Goal: Task Accomplishment & Management: Manage account settings

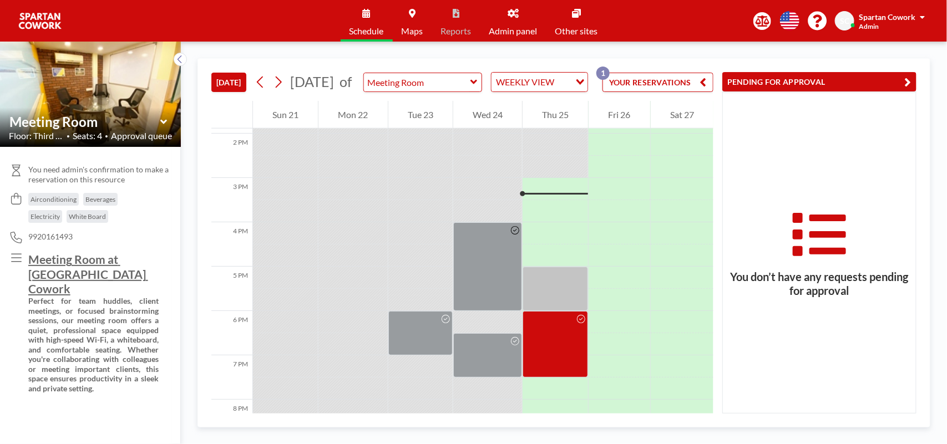
scroll to position [644, 0]
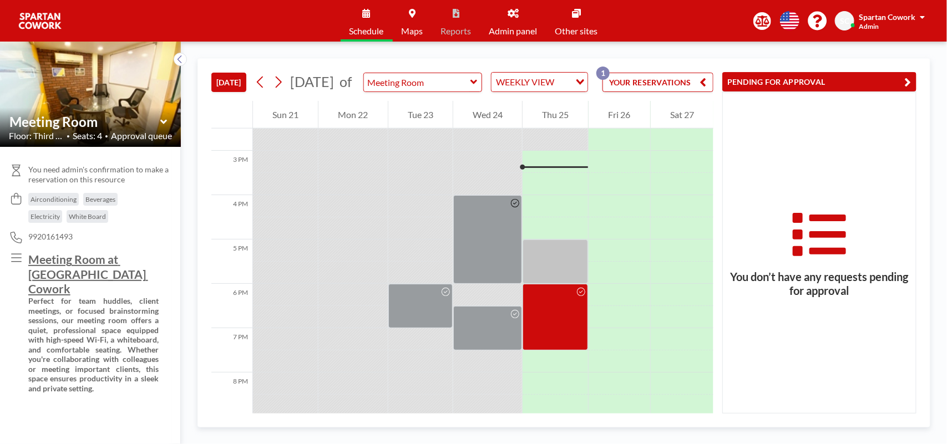
click at [512, 14] on icon at bounding box center [513, 13] width 11 height 9
click at [522, 9] on link "Admin panel" at bounding box center [514, 21] width 66 height 42
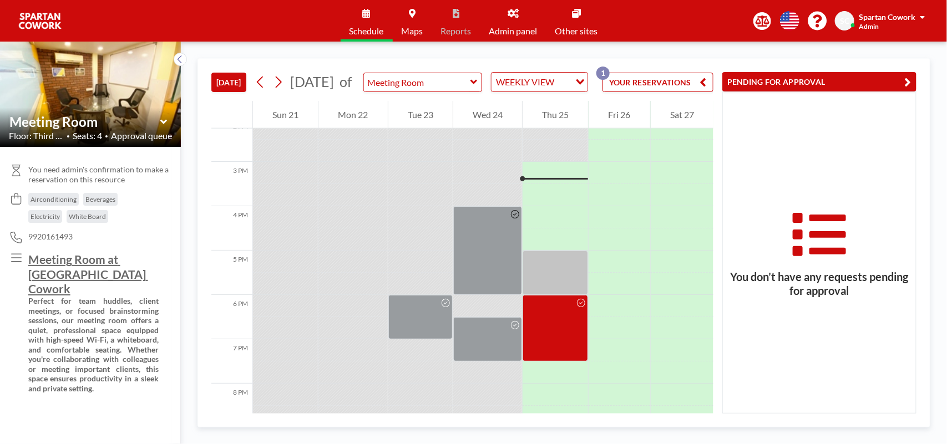
scroll to position [644, 0]
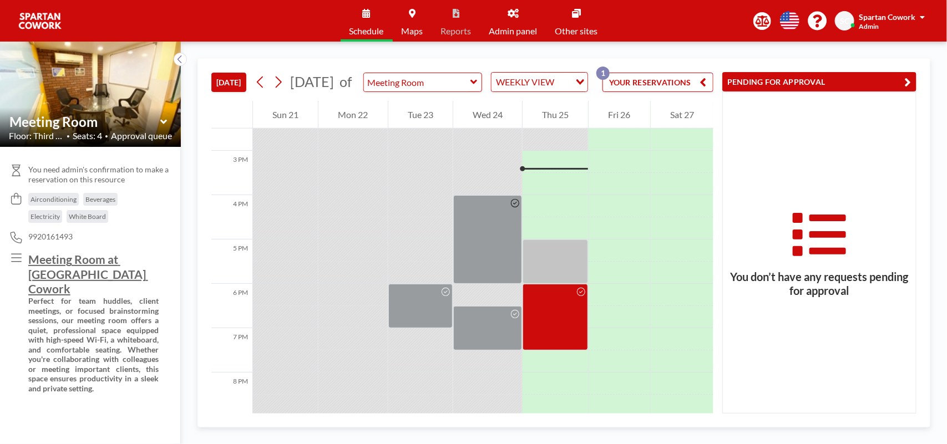
click at [509, 15] on icon at bounding box center [513, 13] width 11 height 9
click at [519, 17] on link "Admin panel" at bounding box center [514, 21] width 66 height 42
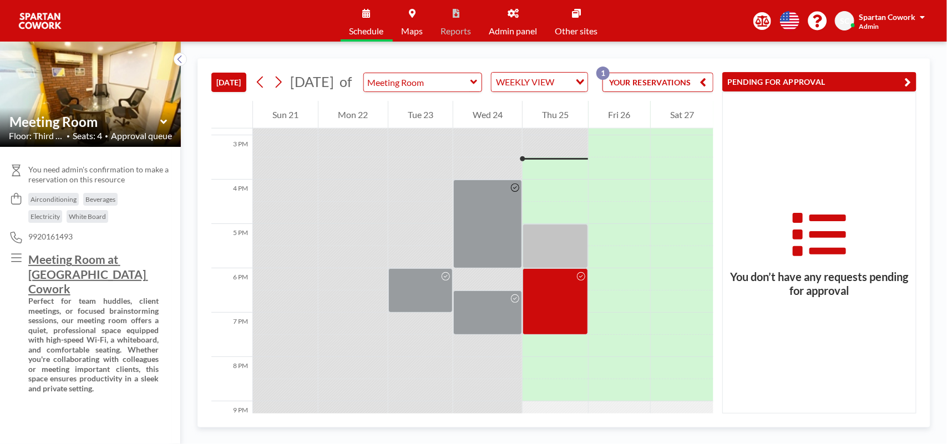
scroll to position [666, 0]
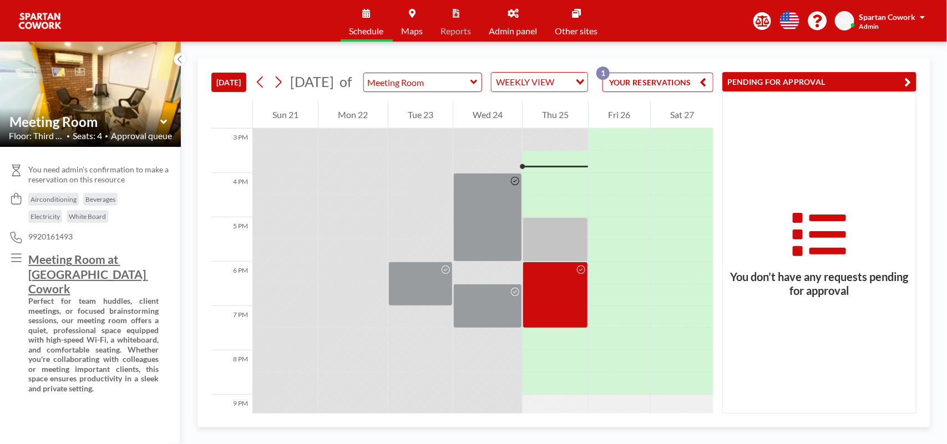
click at [517, 23] on link "Admin panel" at bounding box center [514, 21] width 66 height 42
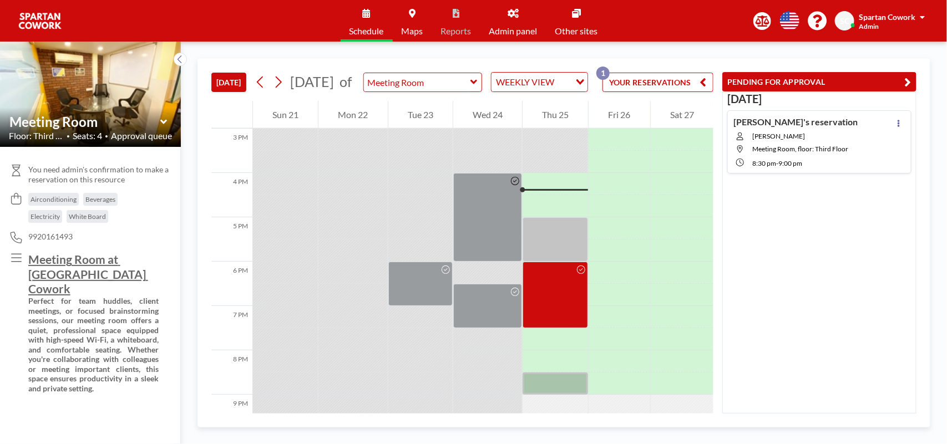
click at [515, 17] on icon at bounding box center [513, 13] width 11 height 9
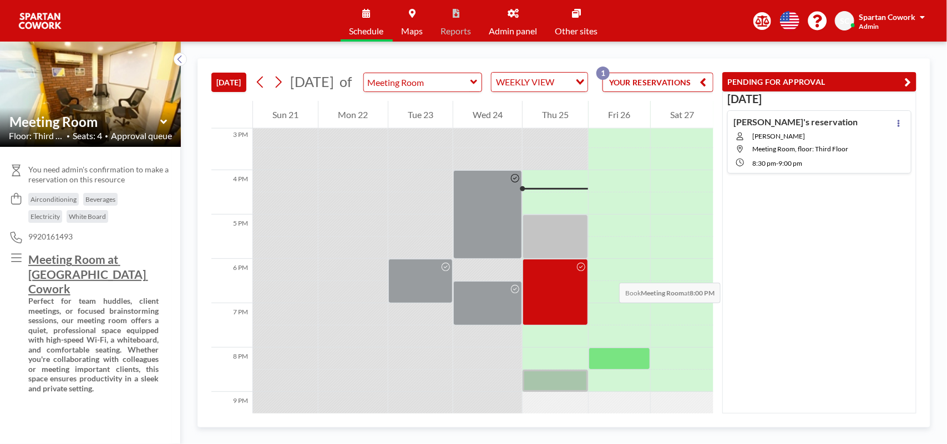
scroll to position [663, 0]
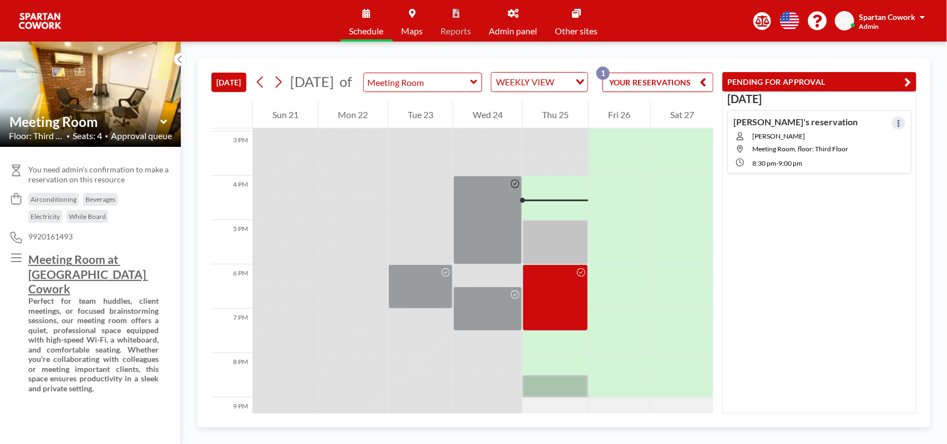
click at [897, 123] on icon at bounding box center [899, 123] width 4 height 7
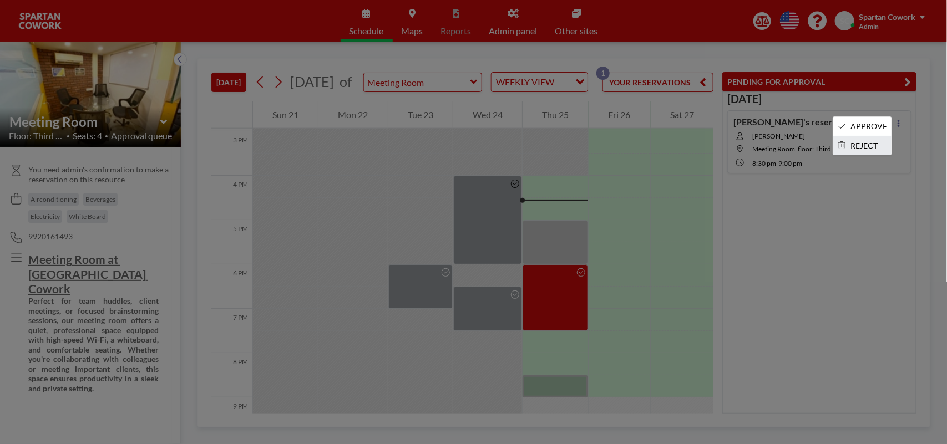
click at [855, 147] on li "REJECT" at bounding box center [862, 146] width 58 height 19
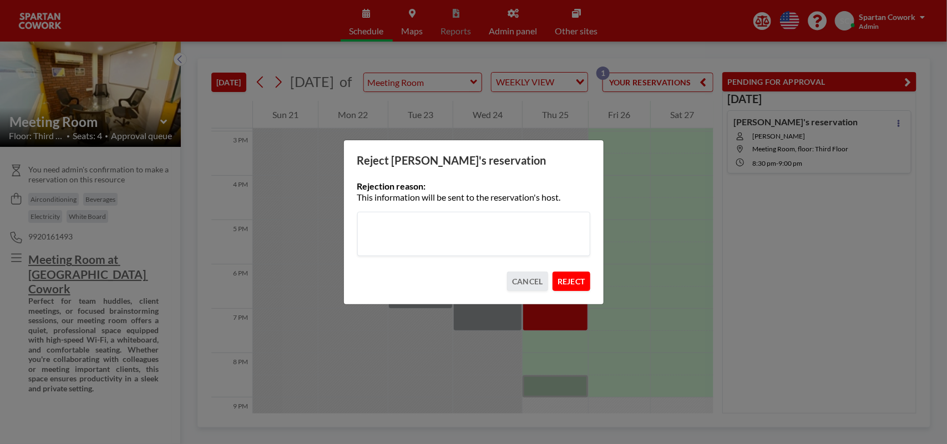
click at [575, 280] on button "REJECT" at bounding box center [572, 281] width 38 height 19
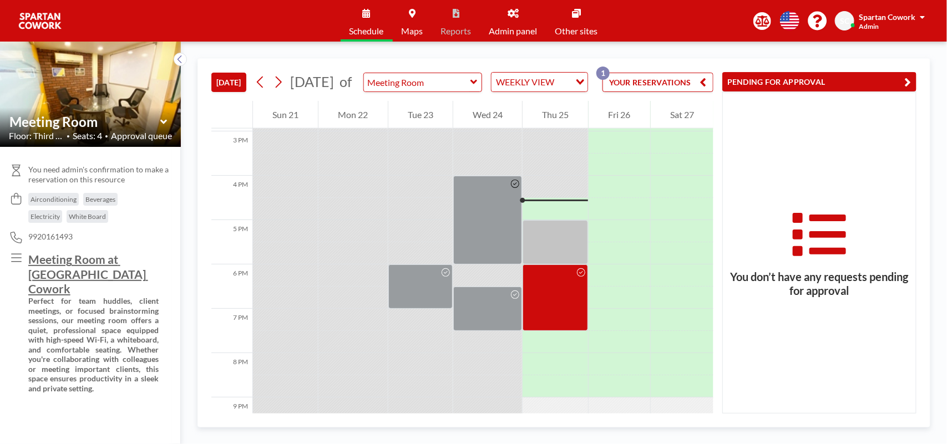
click at [514, 15] on icon at bounding box center [513, 13] width 11 height 9
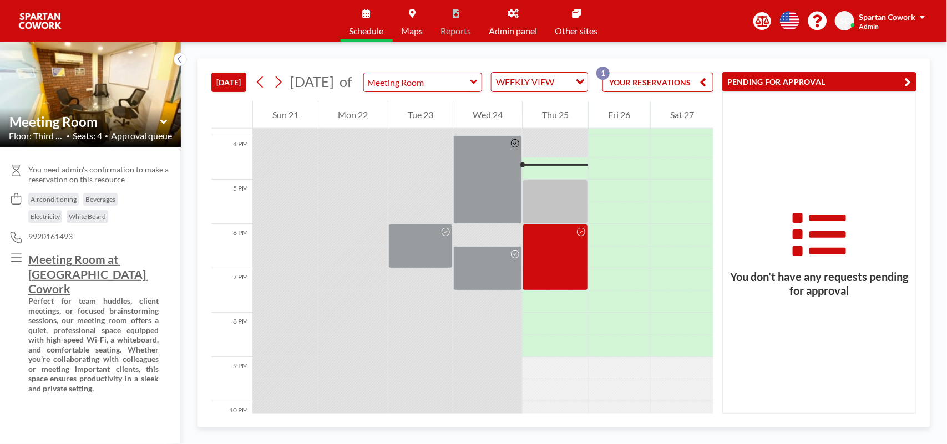
scroll to position [710, 0]
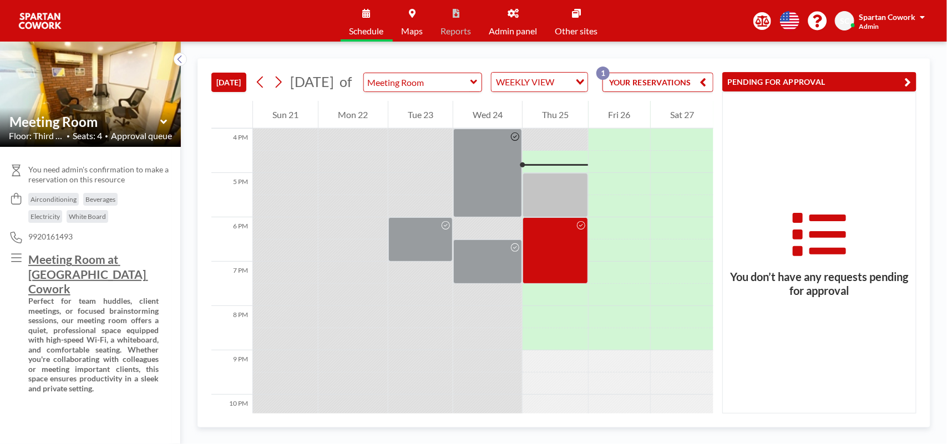
click at [512, 17] on icon at bounding box center [513, 13] width 11 height 9
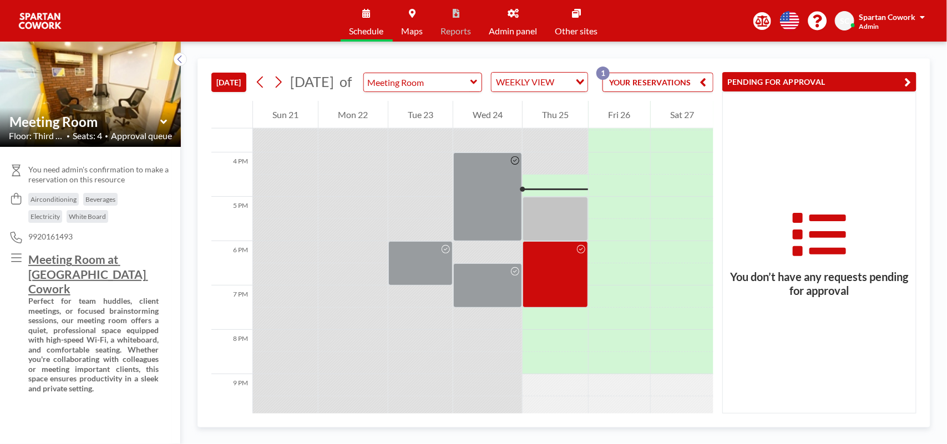
scroll to position [710, 0]
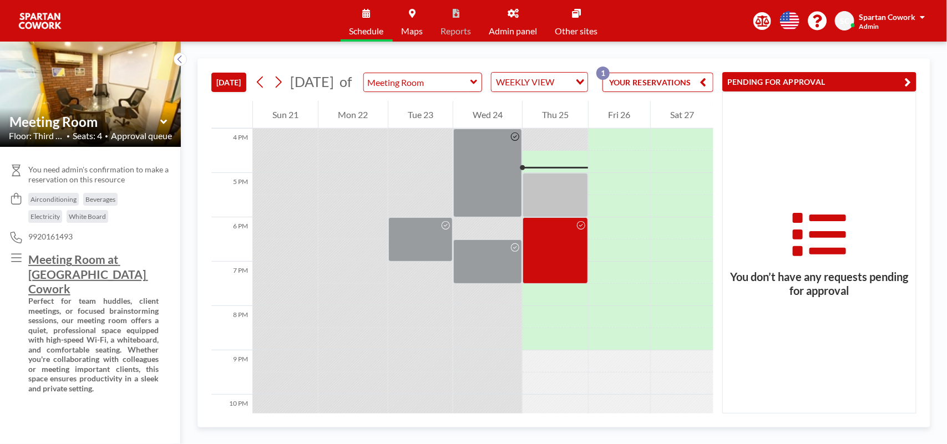
click at [512, 13] on icon at bounding box center [513, 13] width 11 height 9
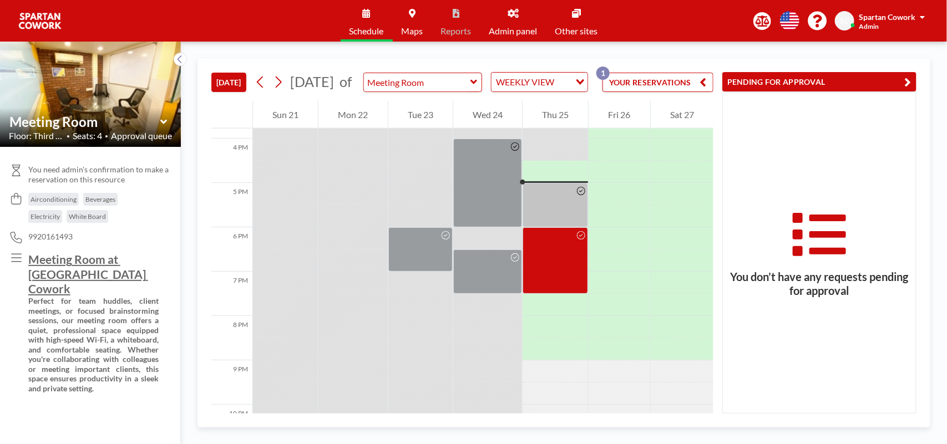
scroll to position [710, 0]
